Goal: Task Accomplishment & Management: Complete application form

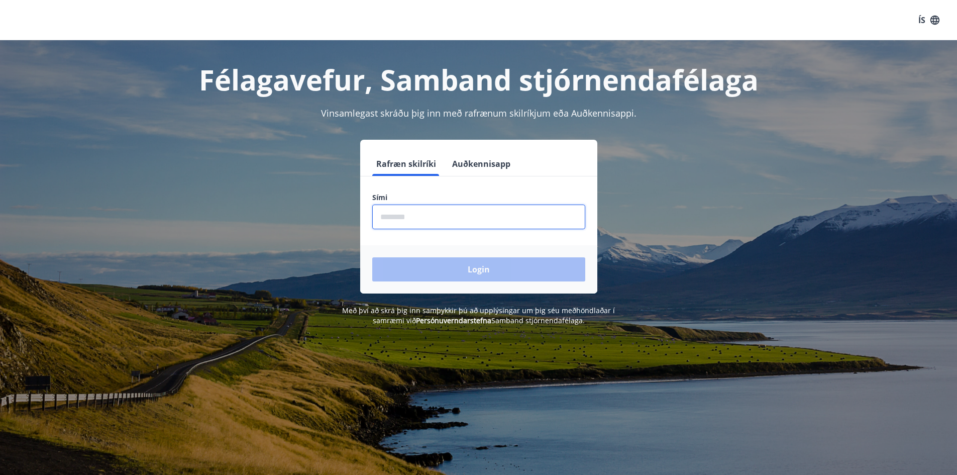
click at [414, 212] on input "phone" at bounding box center [478, 217] width 213 height 25
type input "********"
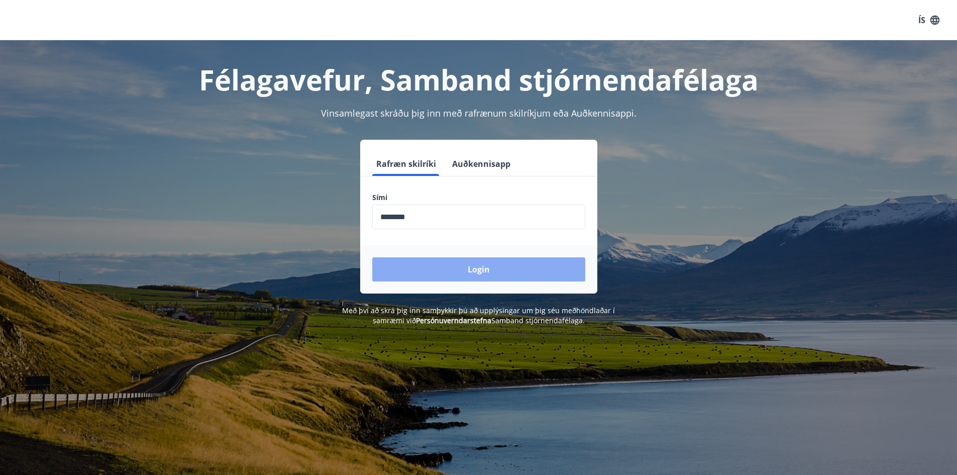
click at [457, 267] on button "Login" at bounding box center [478, 269] width 213 height 24
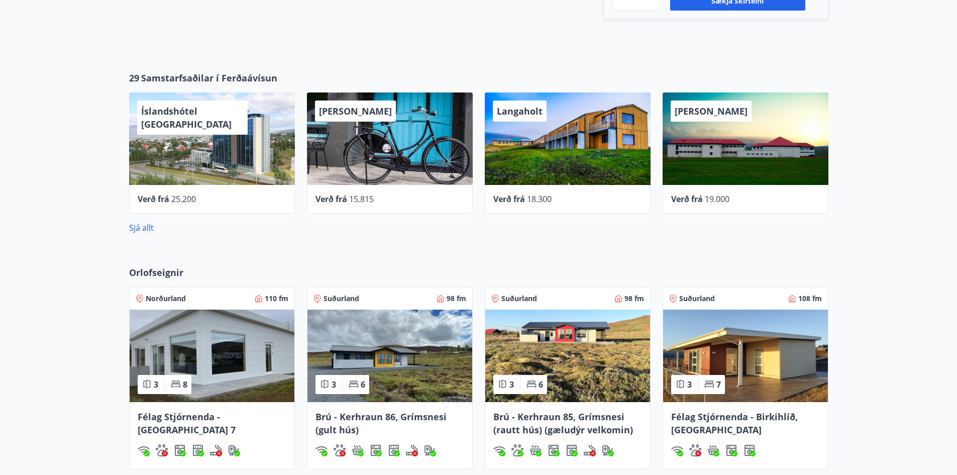
scroll to position [279, 0]
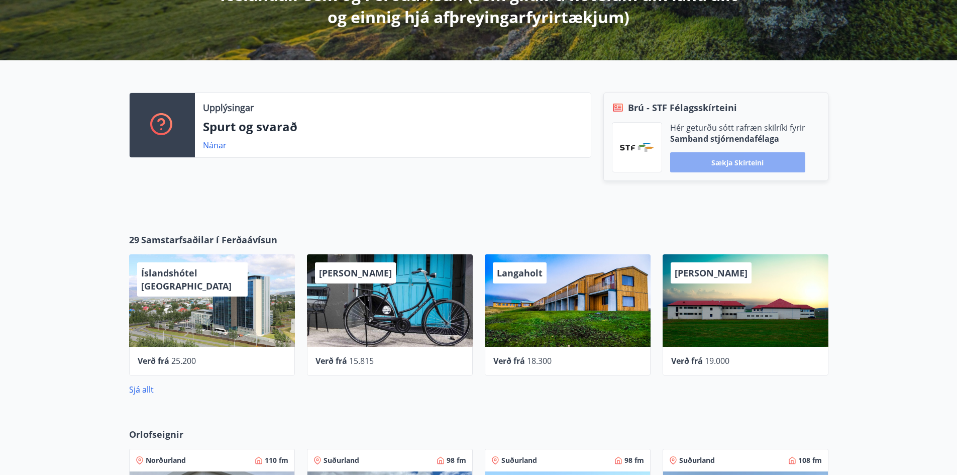
click at [751, 164] on button "Sækja skírteini" at bounding box center [737, 162] width 135 height 20
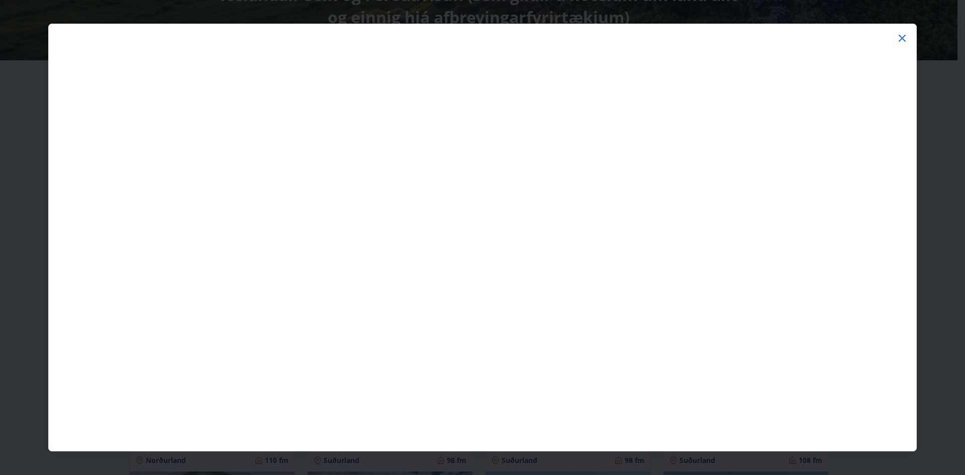
click at [903, 38] on icon at bounding box center [902, 38] width 12 height 12
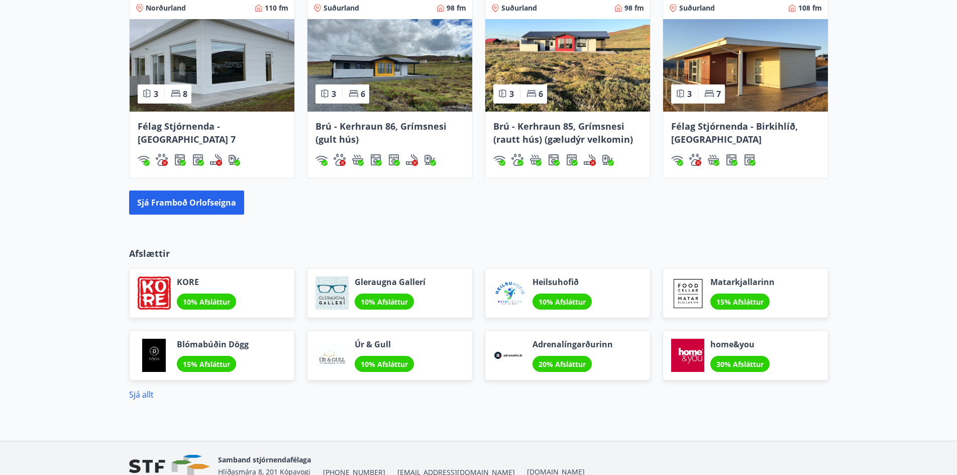
scroll to position [781, 0]
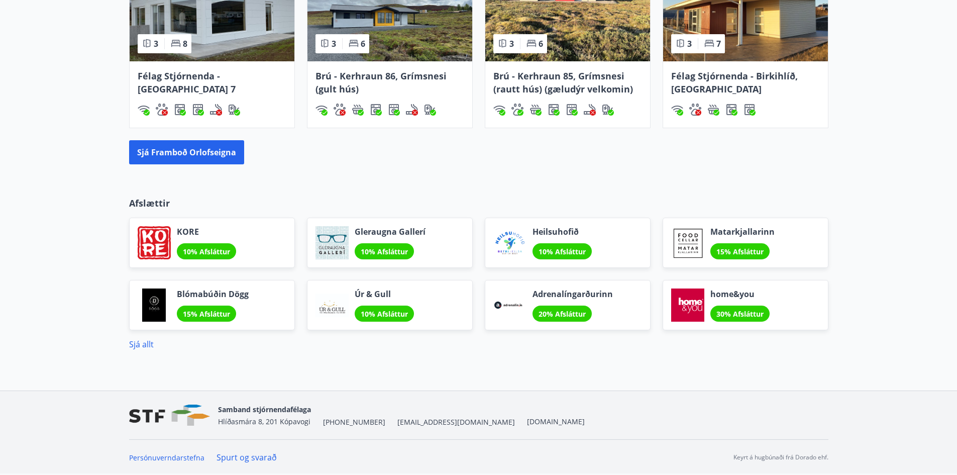
click at [128, 347] on div "Afslættir KORE 10% Afsláttur Gleraugna Gallerí 10% Afsláttur Heilsuhofið 10% Af…" at bounding box center [479, 273] width 724 height 154
click at [146, 343] on link "Sjá allt" at bounding box center [141, 344] width 25 height 11
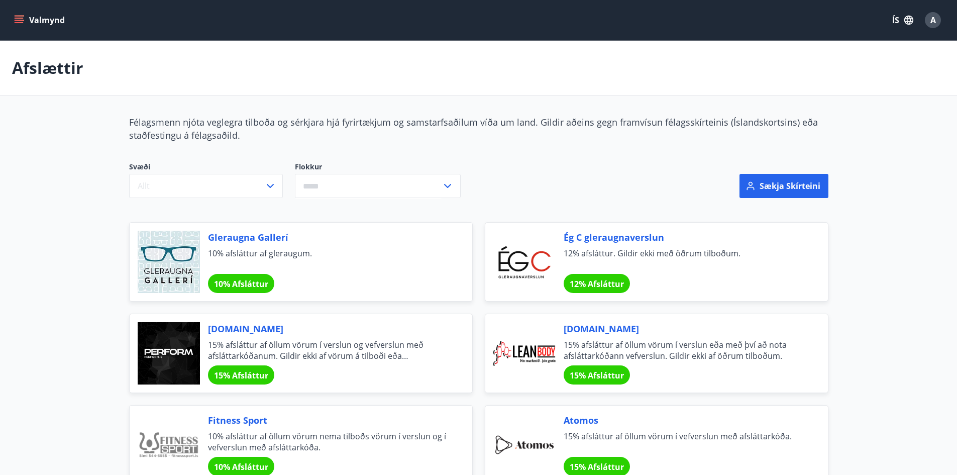
click at [31, 15] on button "Valmynd" at bounding box center [40, 20] width 57 height 18
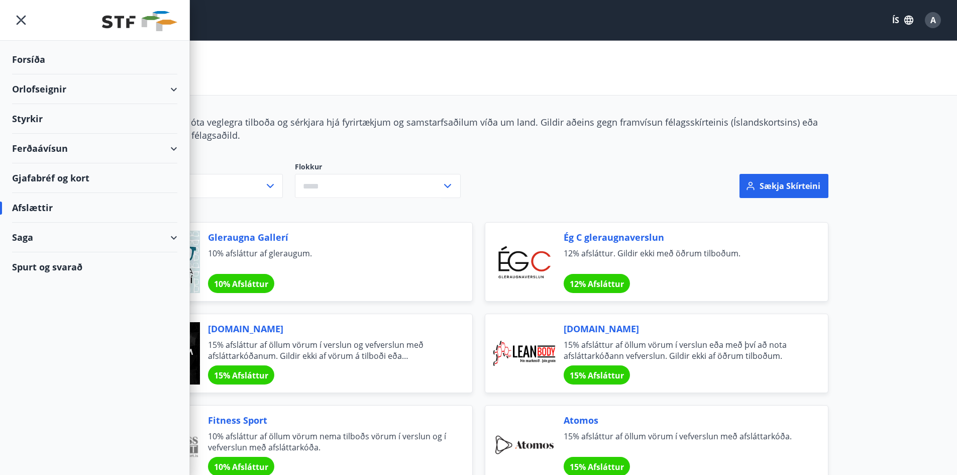
click at [39, 114] on div "Styrkir" at bounding box center [94, 119] width 165 height 30
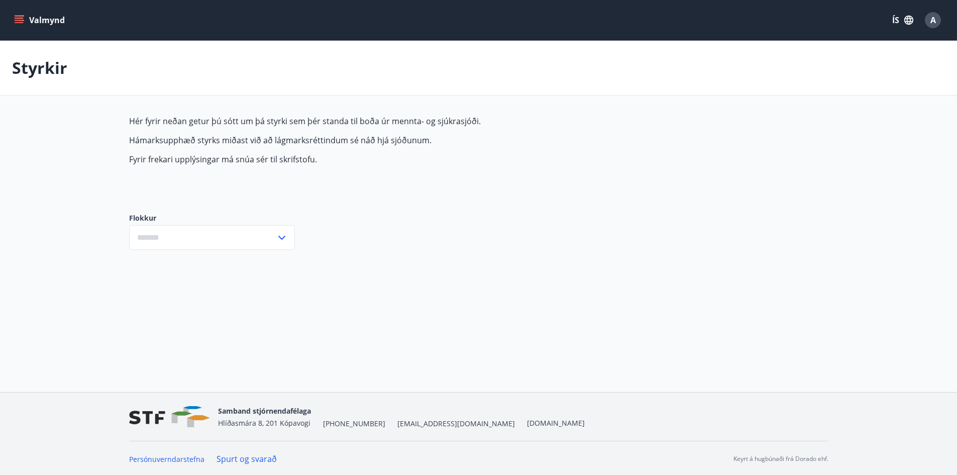
type input "***"
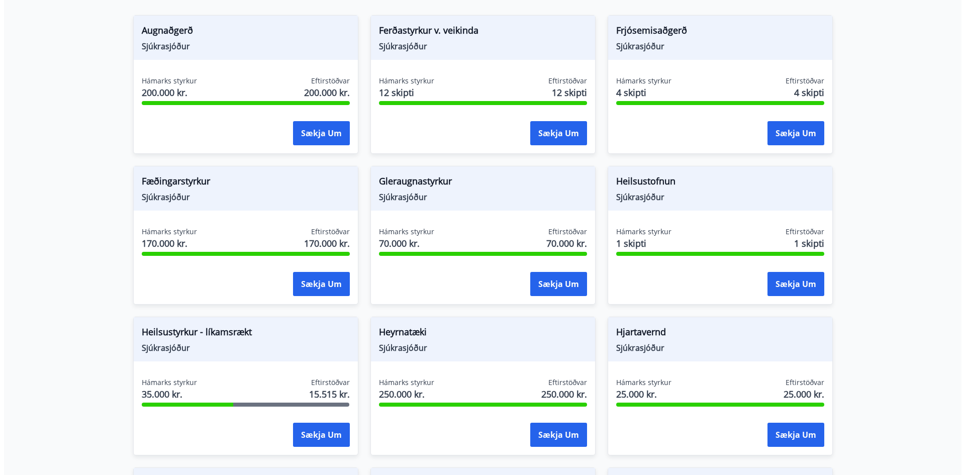
scroll to position [251, 0]
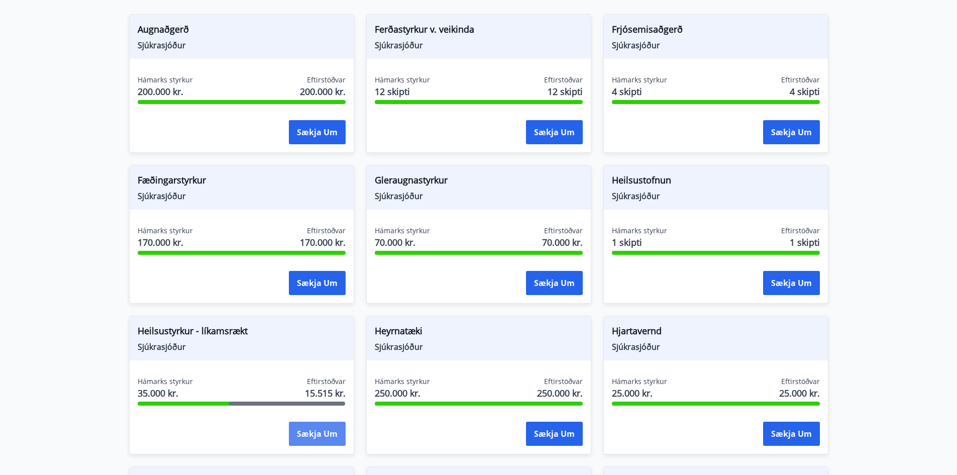
click at [328, 430] on button "Sækja um" at bounding box center [317, 434] width 57 height 24
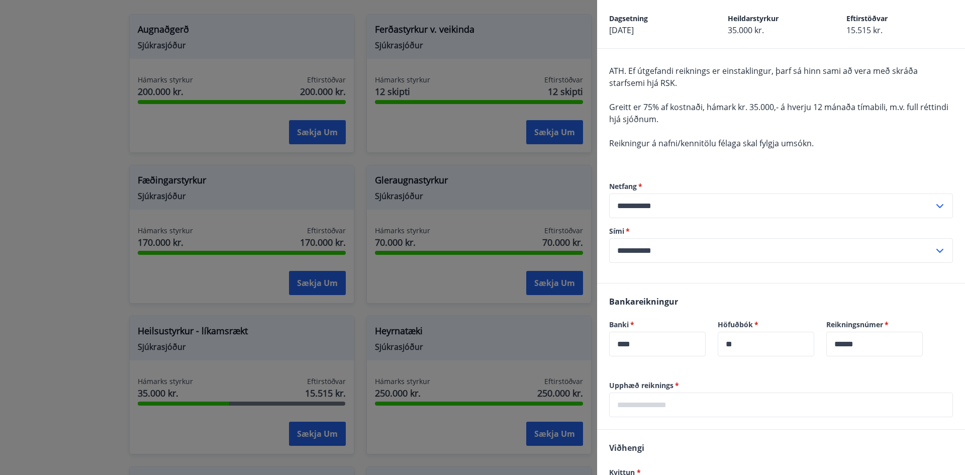
scroll to position [159, 0]
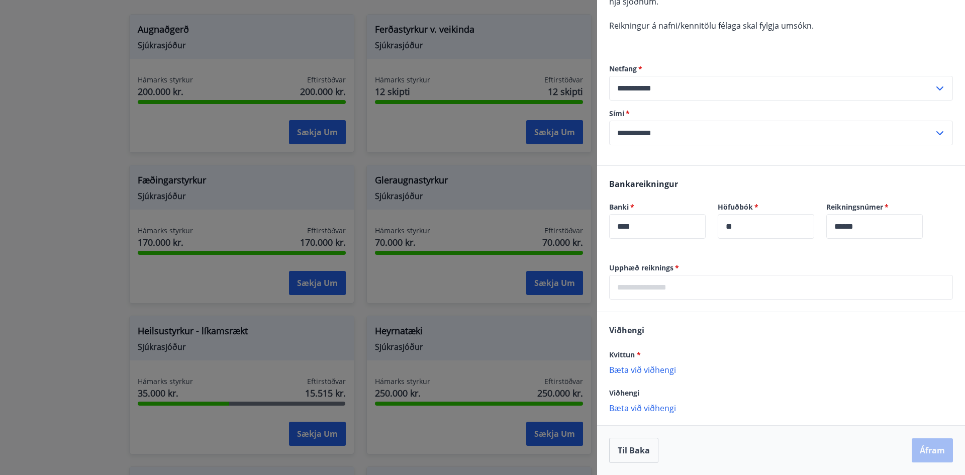
click at [670, 290] on input "text" at bounding box center [781, 287] width 344 height 25
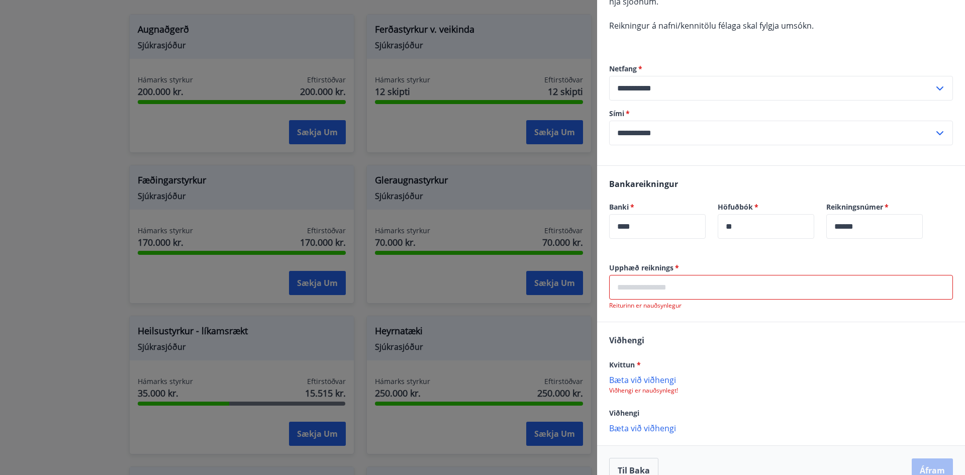
click at [685, 288] on input "text" at bounding box center [781, 287] width 344 height 25
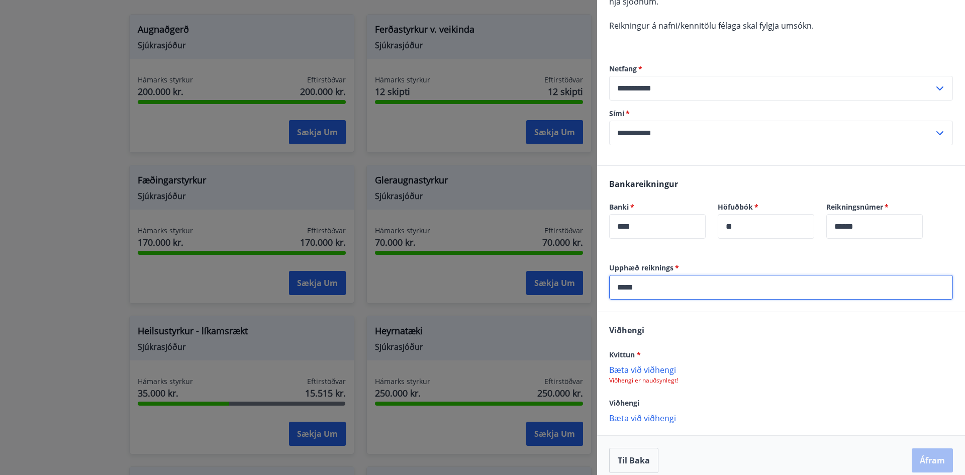
type input "*****"
click at [685, 328] on div "[PERSON_NAME] * [PERSON_NAME] við viðhengi Viðhengi er nauðsynlegt! Viðhengi [P…" at bounding box center [781, 373] width 368 height 123
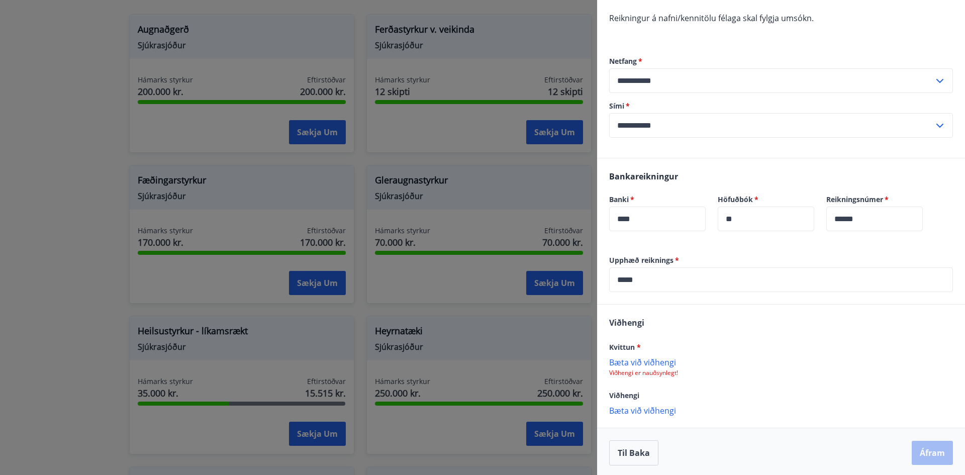
scroll to position [169, 0]
click at [627, 360] on p "Bæta við viðhengi" at bounding box center [781, 359] width 344 height 10
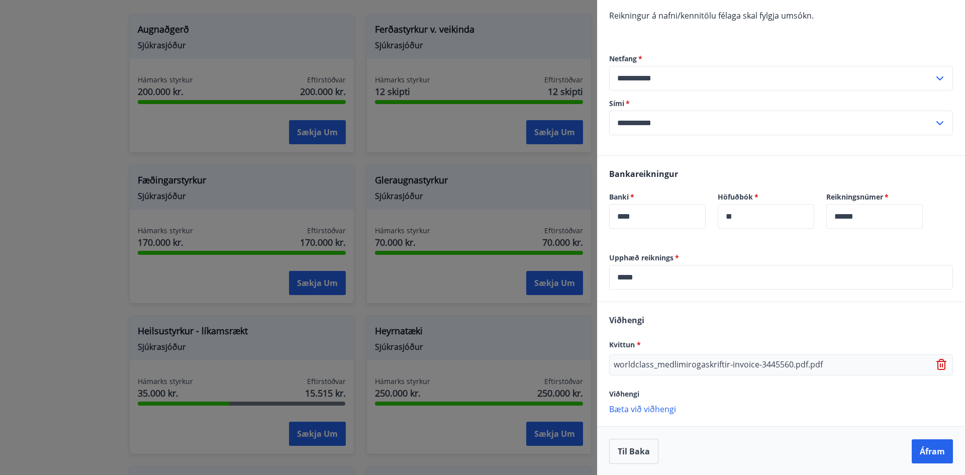
scroll to position [170, 0]
click at [930, 449] on button "Áfram" at bounding box center [932, 450] width 41 height 24
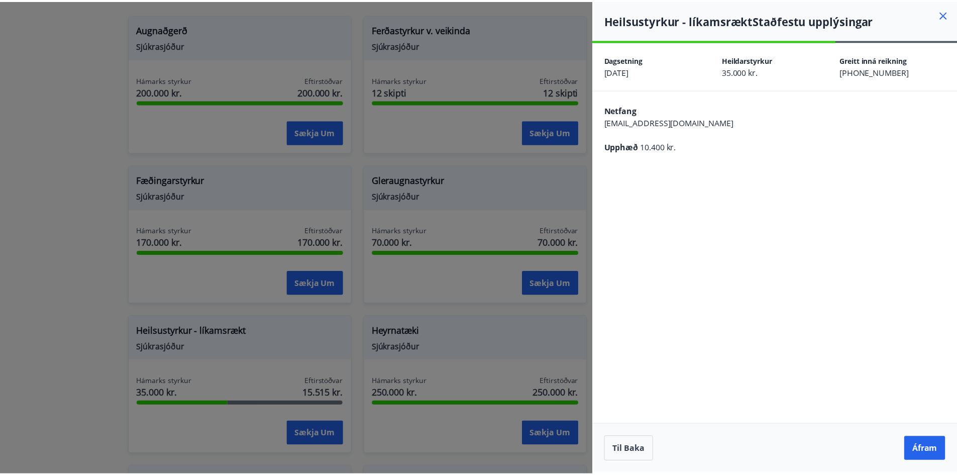
scroll to position [0, 0]
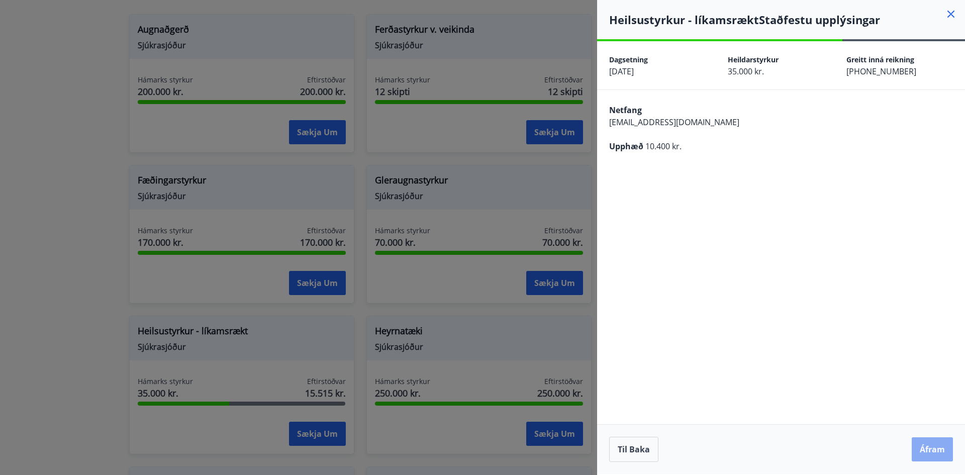
click at [929, 450] on button "Áfram" at bounding box center [932, 449] width 41 height 24
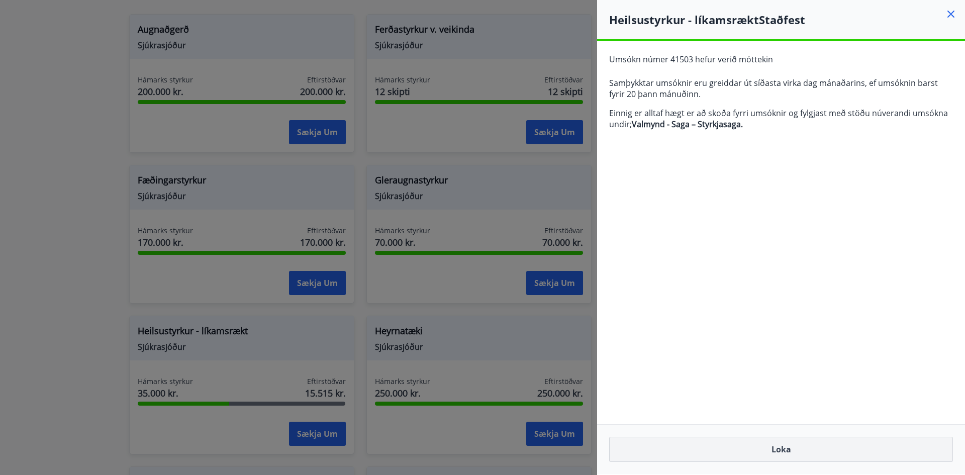
click at [785, 449] on button "Loka" at bounding box center [781, 449] width 344 height 25
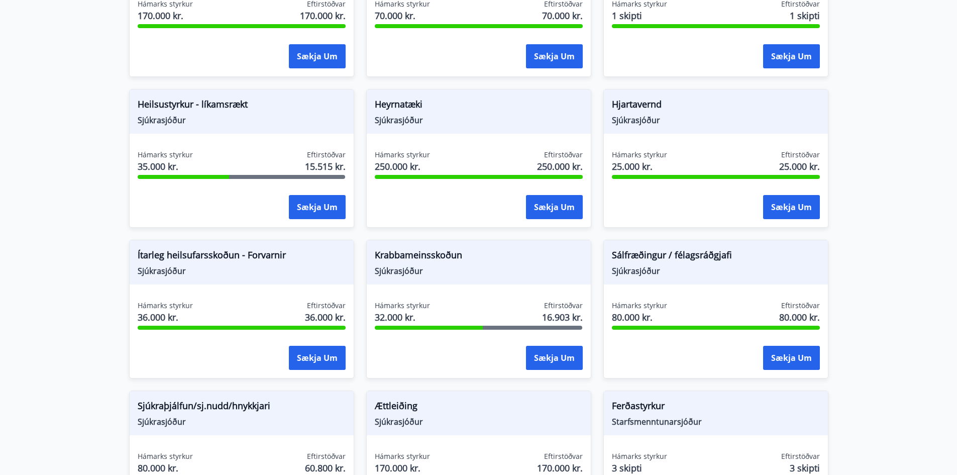
scroll to position [176, 0]
